Goal: Information Seeking & Learning: Understand process/instructions

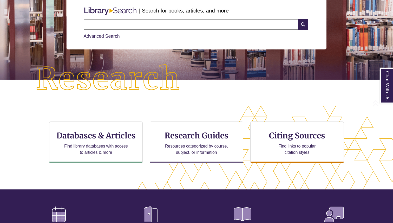
scroll to position [71, 0]
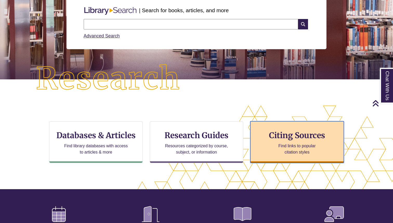
click at [276, 150] on p "Find links to popular citation styles" at bounding box center [297, 149] width 51 height 12
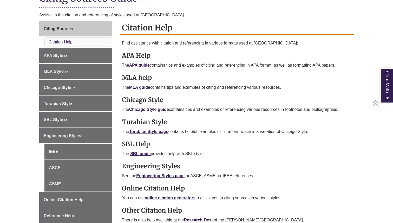
scroll to position [133, 0]
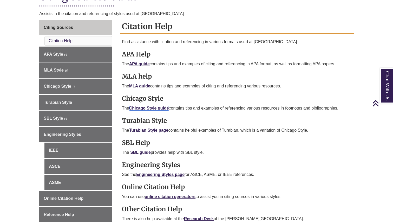
click at [143, 108] on link "Chicago Style guide" at bounding box center [149, 108] width 40 height 4
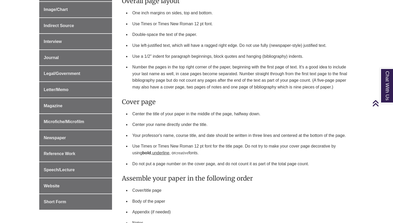
scroll to position [272, 0]
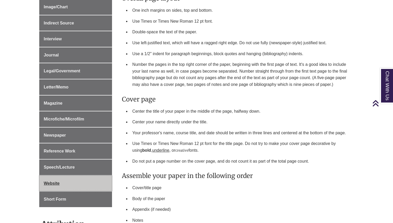
click at [97, 184] on link "Website" at bounding box center [75, 184] width 73 height 16
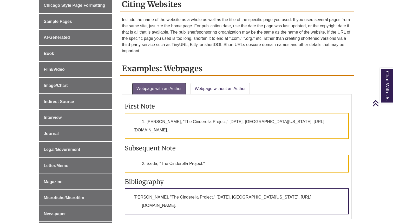
scroll to position [150, 0]
